Goal: Information Seeking & Learning: Learn about a topic

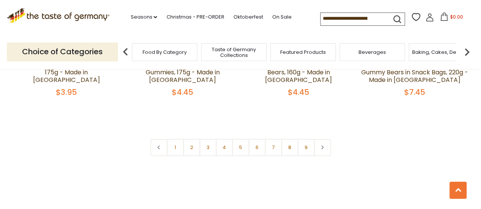
scroll to position [1898, 0]
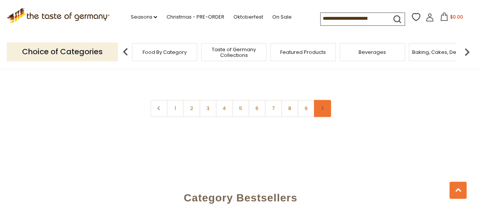
click at [325, 100] on link at bounding box center [321, 108] width 17 height 17
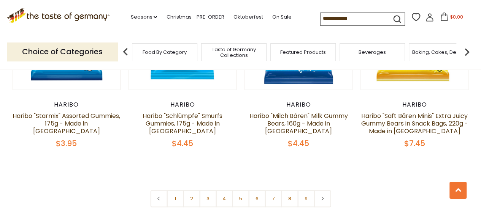
scroll to position [1861, 0]
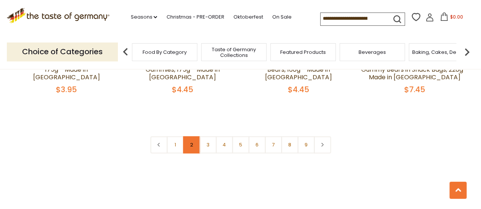
click at [191, 136] on link "2" at bounding box center [191, 144] width 17 height 17
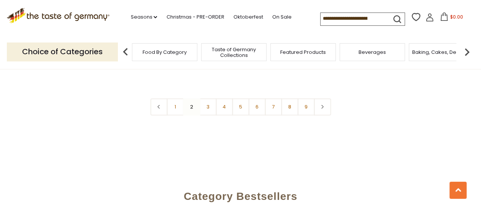
scroll to position [1872, 0]
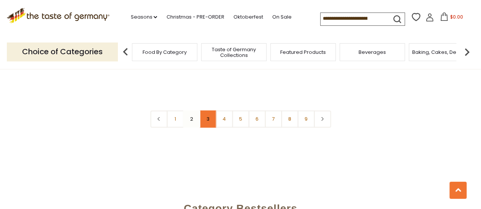
click at [204, 111] on link "3" at bounding box center [207, 119] width 17 height 17
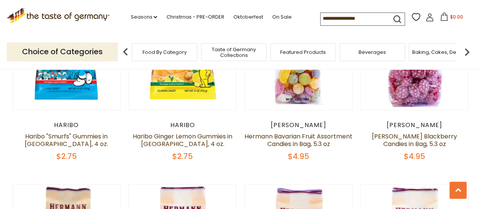
scroll to position [1416, 0]
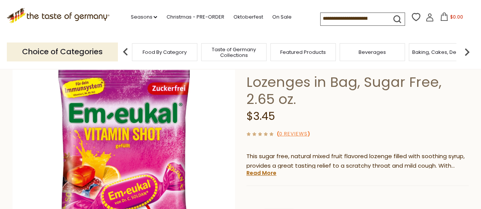
scroll to position [76, 0]
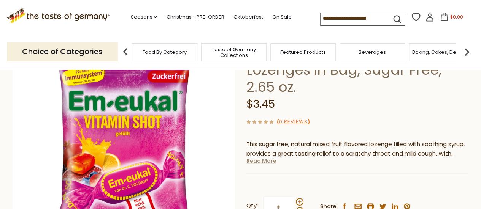
click at [266, 162] on link "Read More" at bounding box center [261, 161] width 30 height 8
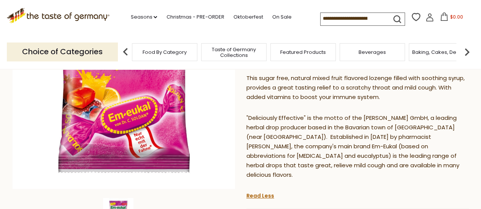
scroll to position [152, 0]
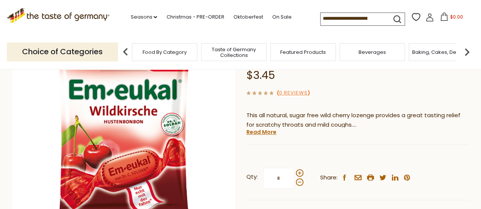
scroll to position [114, 0]
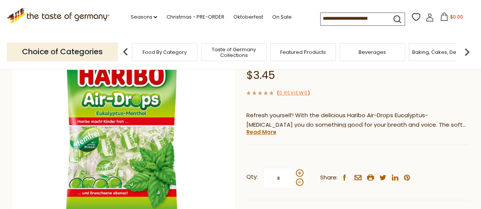
scroll to position [76, 0]
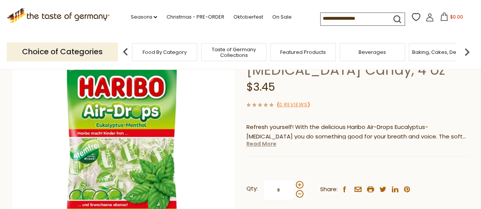
click at [265, 147] on link "Read More" at bounding box center [261, 144] width 30 height 8
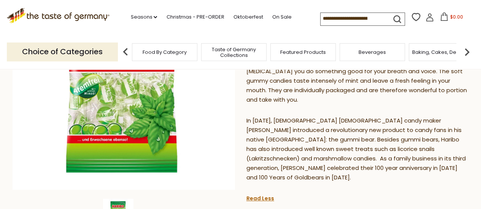
scroll to position [152, 0]
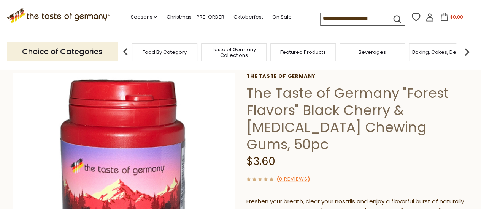
scroll to position [76, 0]
